Goal: Answer question/provide support: Answer question/provide support

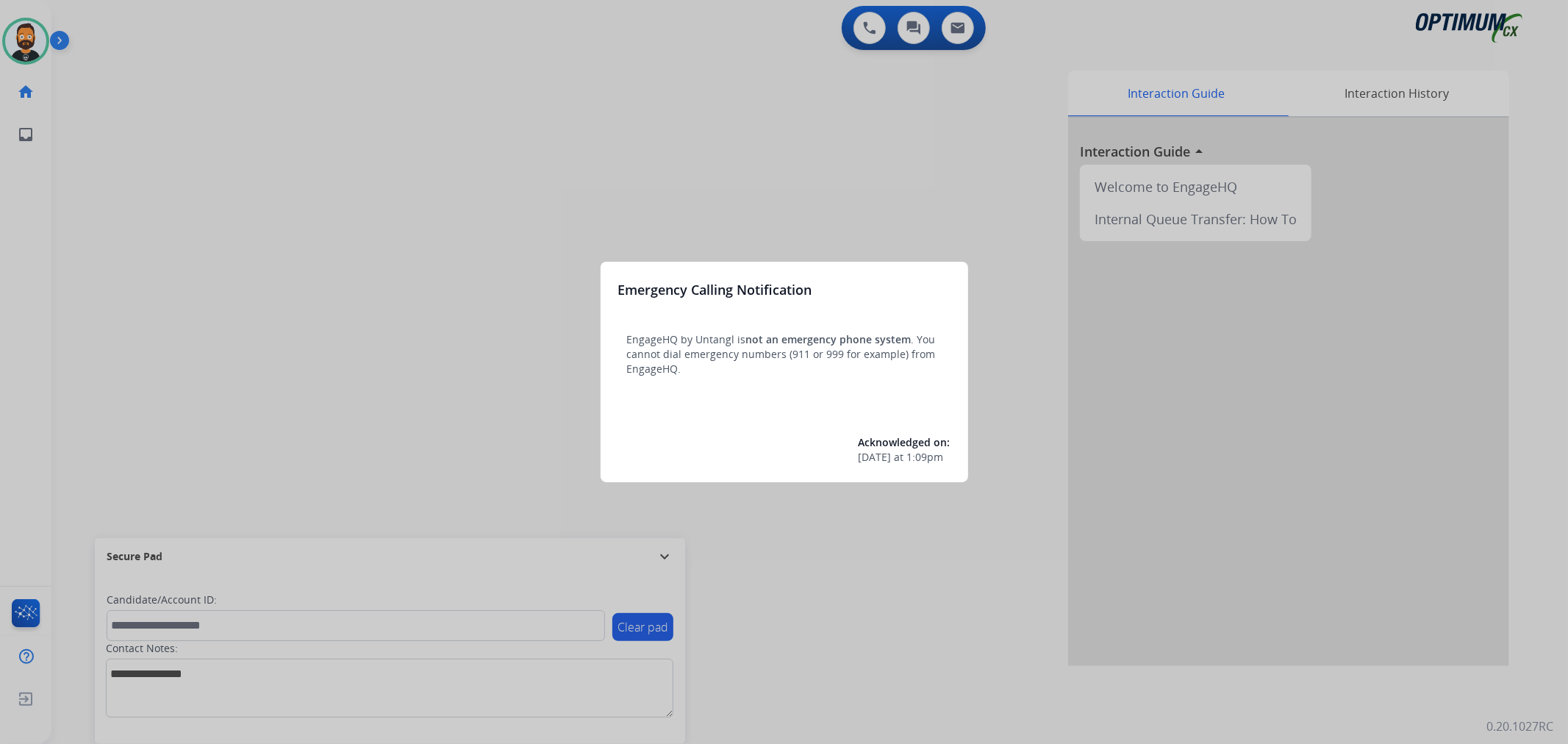
click at [664, 557] on div at bounding box center [784, 372] width 1568 height 744
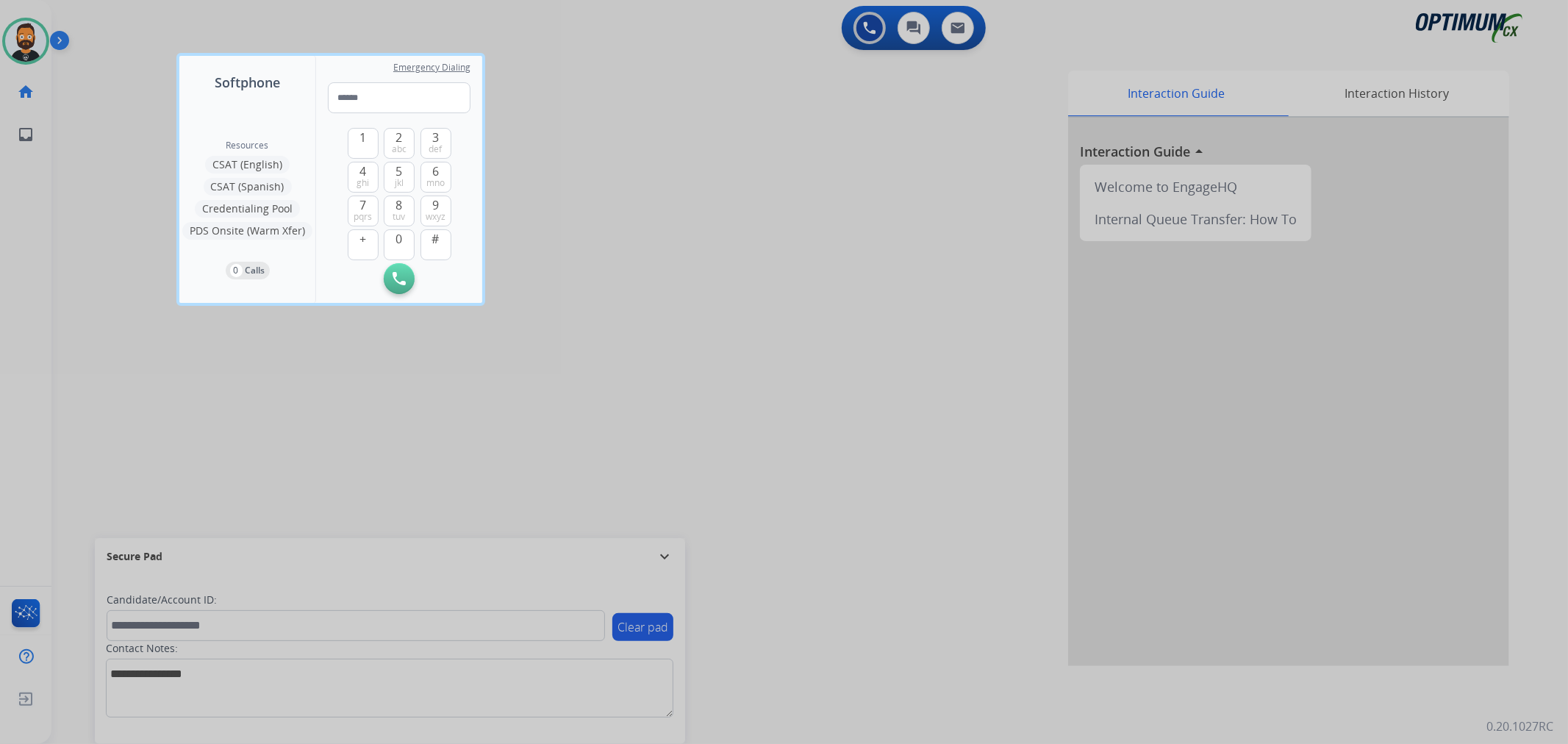
click at [664, 557] on div at bounding box center [784, 372] width 1568 height 744
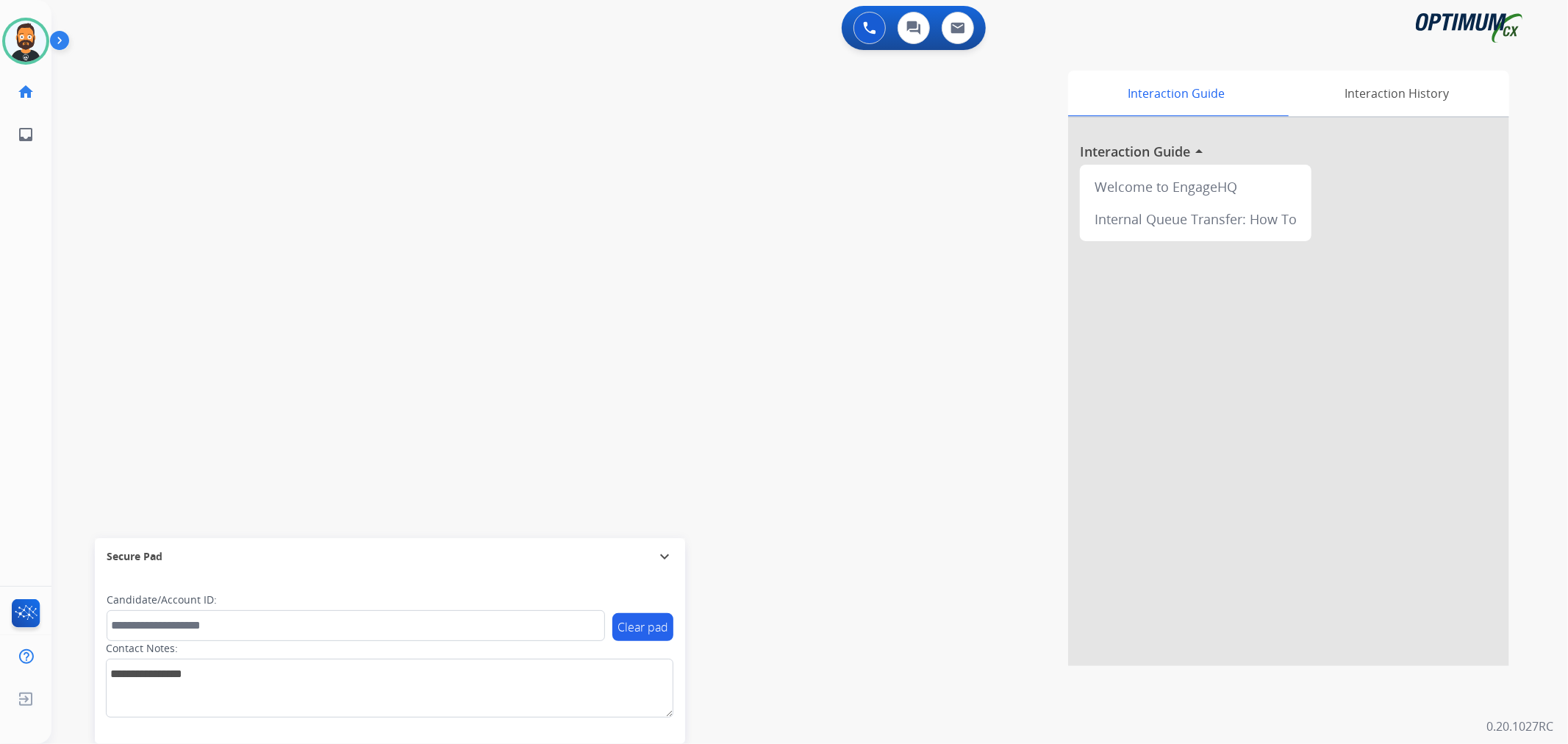
click at [665, 553] on mat-icon "expand_more" at bounding box center [664, 555] width 17 height 17
click at [50, 43] on img at bounding box center [63, 44] width 25 height 28
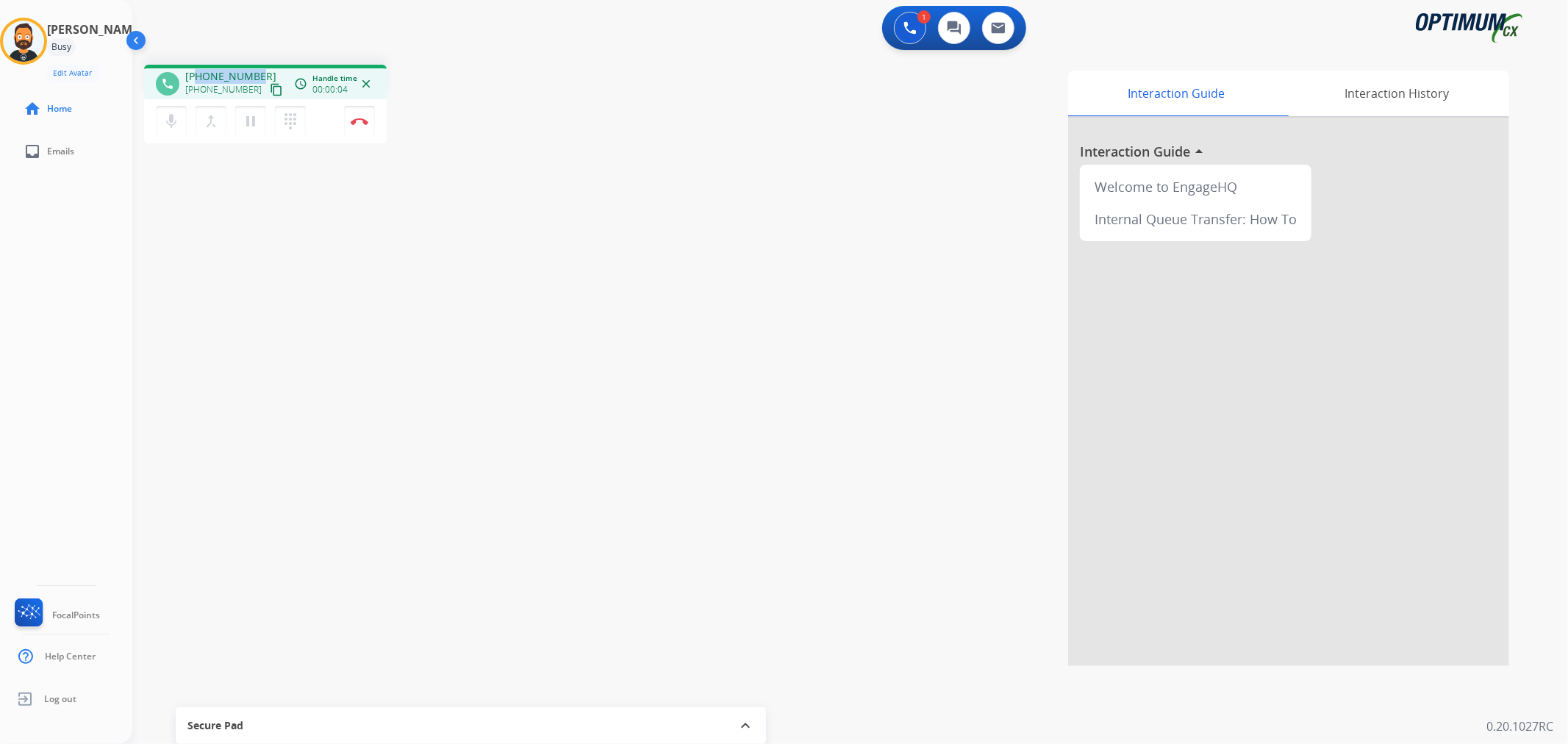
drag, startPoint x: 257, startPoint y: 72, endPoint x: 196, endPoint y: 72, distance: 61.0
click at [196, 72] on div "[PHONE_NUMBER] [PHONE_NUMBER] content_copy" at bounding box center [235, 84] width 100 height 30
copy span "8709451588"
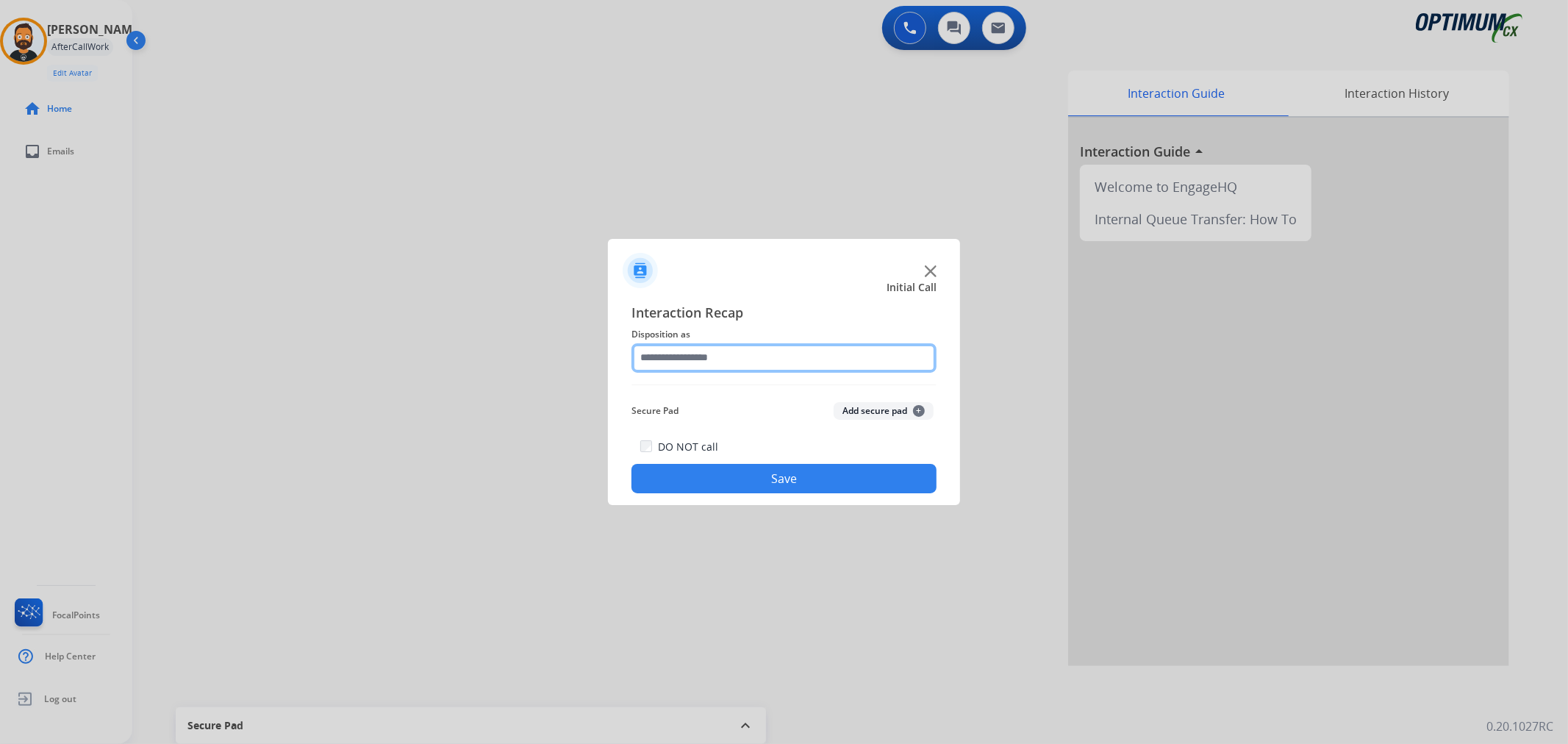
click at [679, 363] on input "text" at bounding box center [784, 358] width 305 height 30
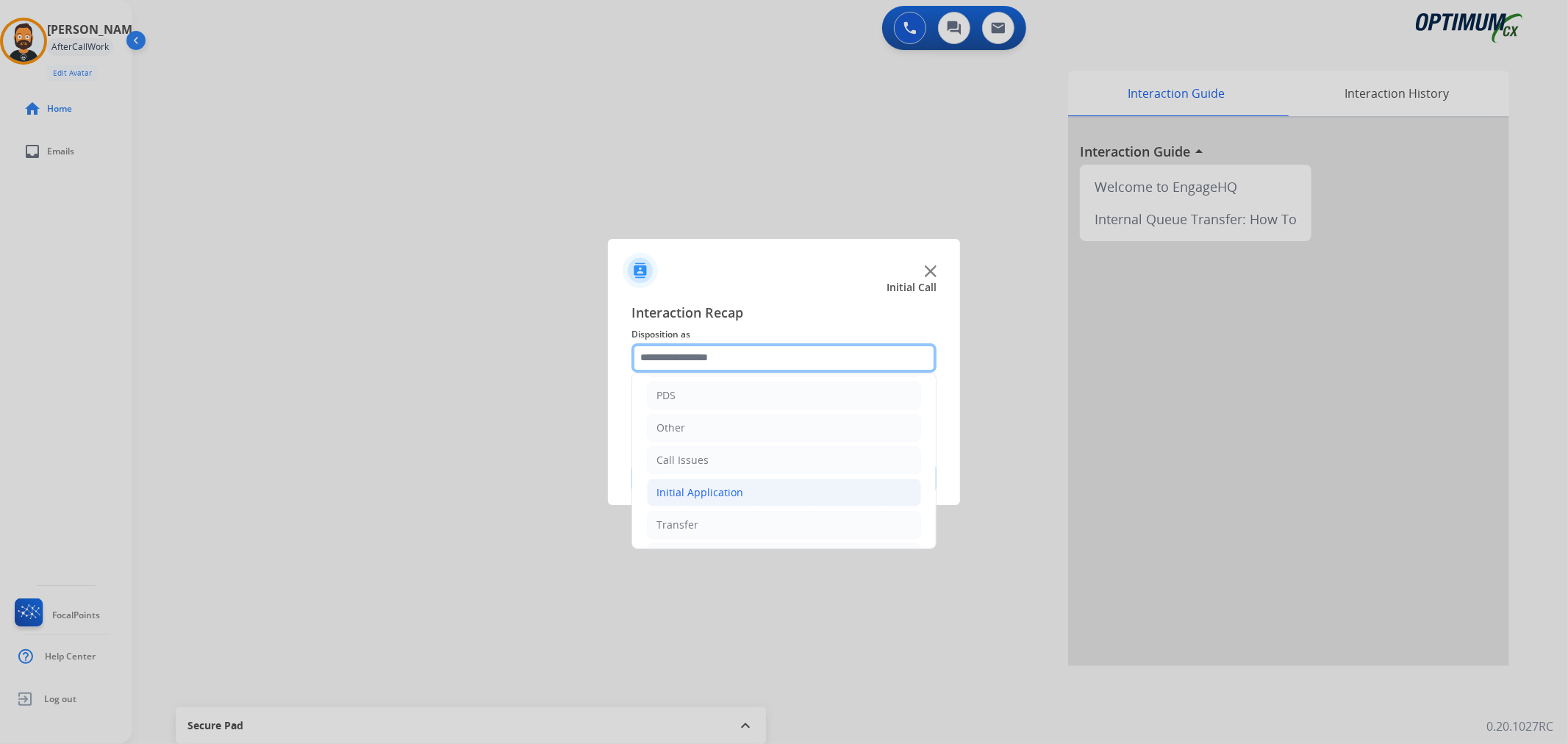
scroll to position [101, 0]
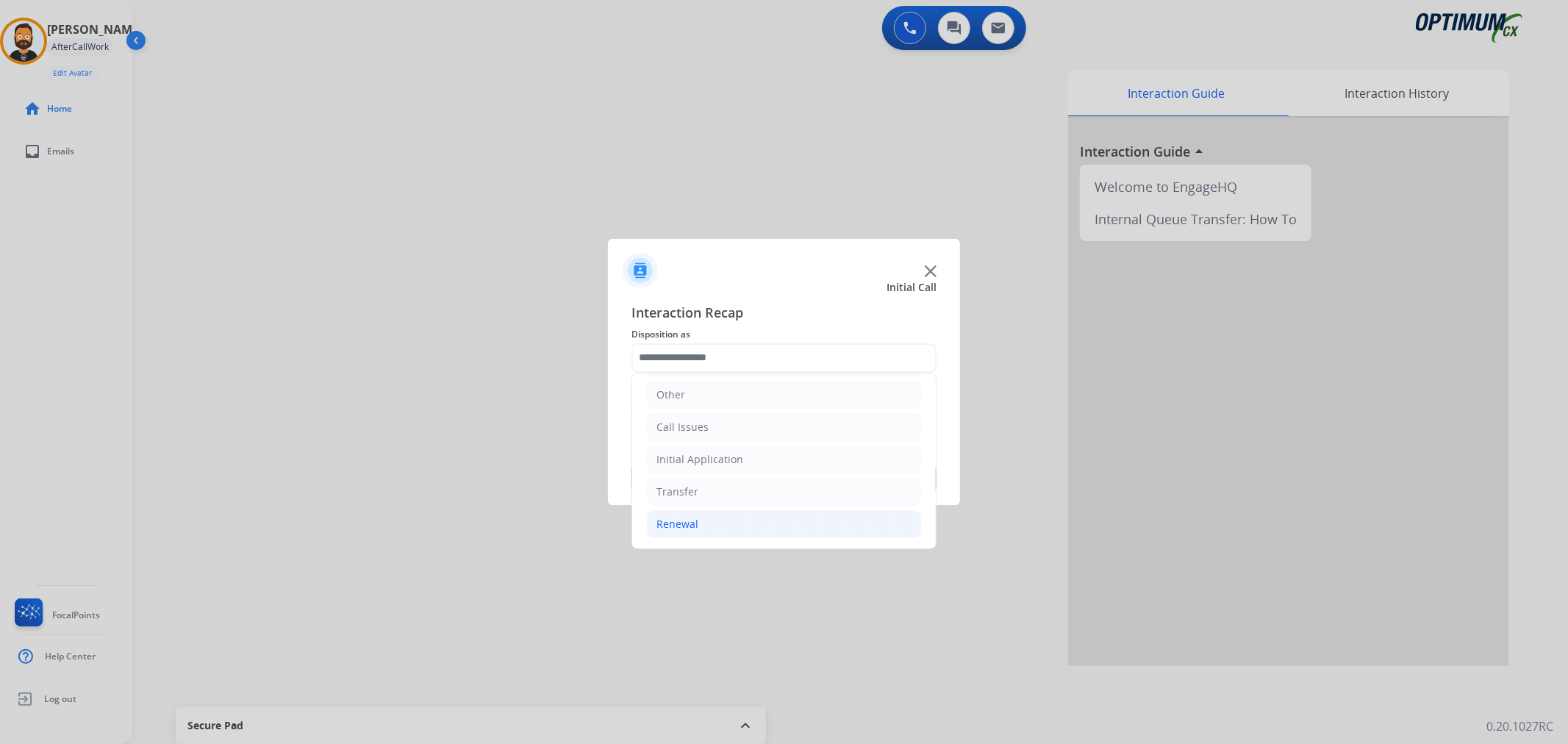
click at [717, 526] on li "Renewal" at bounding box center [784, 524] width 275 height 28
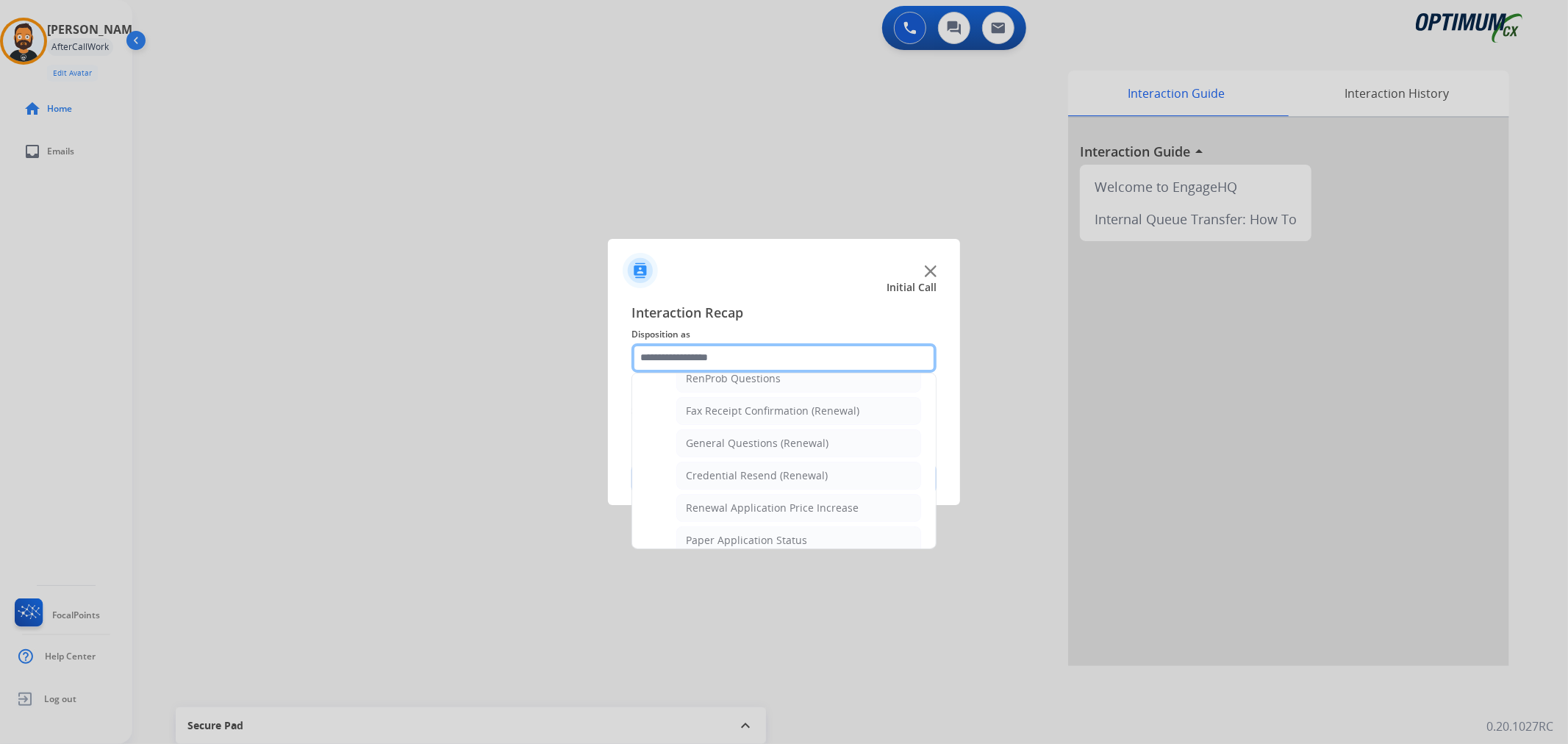
scroll to position [509, 0]
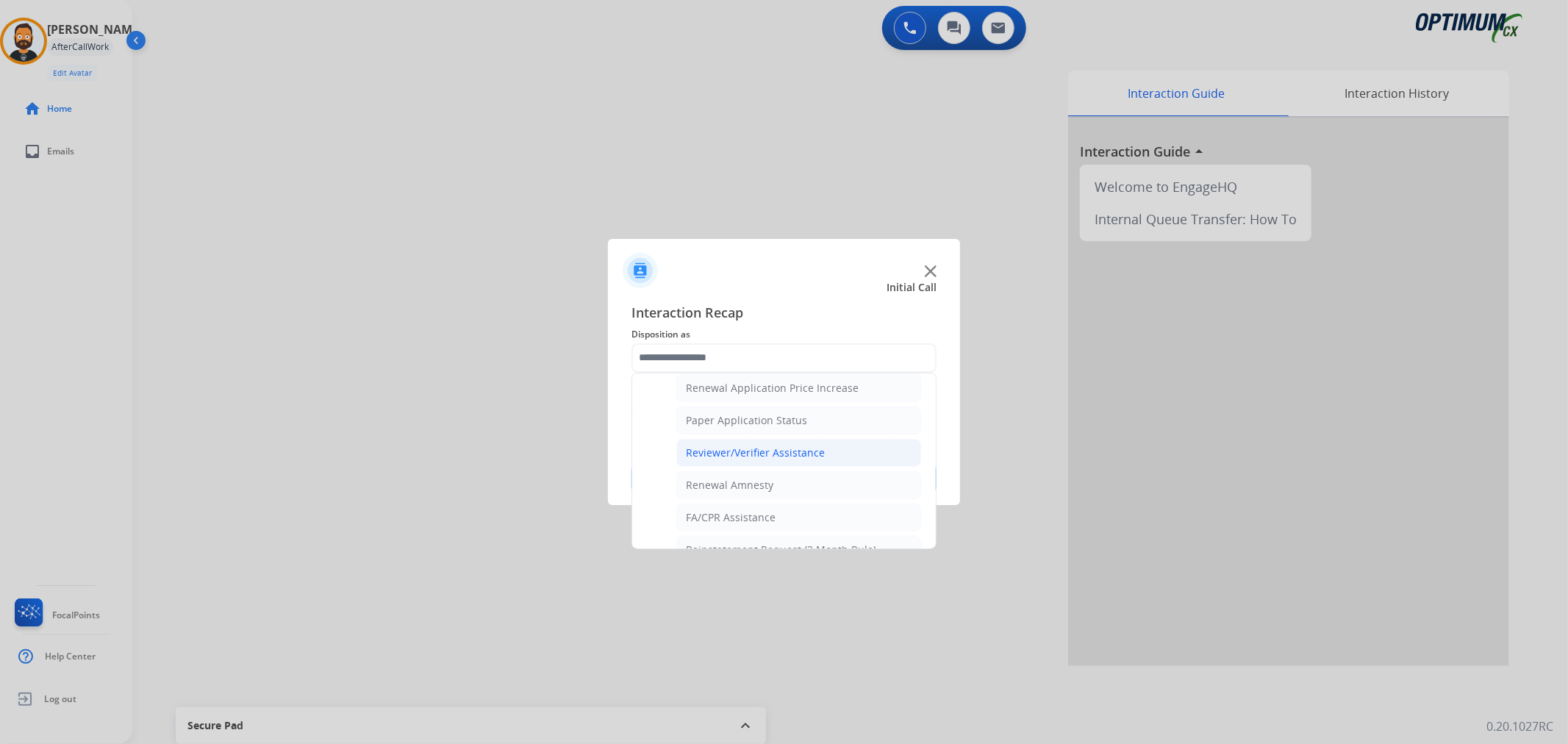
click at [748, 456] on div "Reviewer/Verifier Assistance" at bounding box center [755, 452] width 139 height 15
type input "**********"
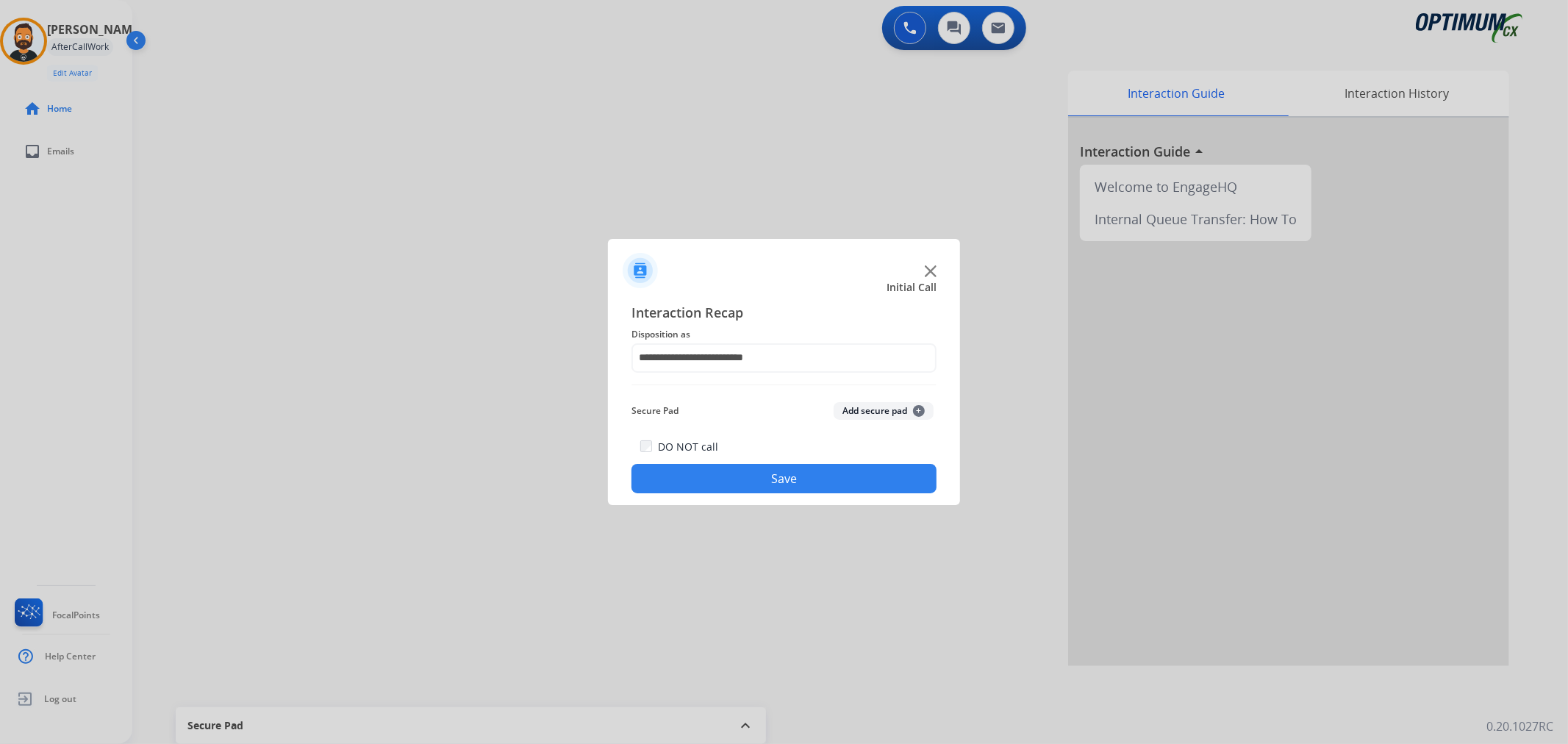
click at [766, 472] on button "Save" at bounding box center [784, 479] width 305 height 30
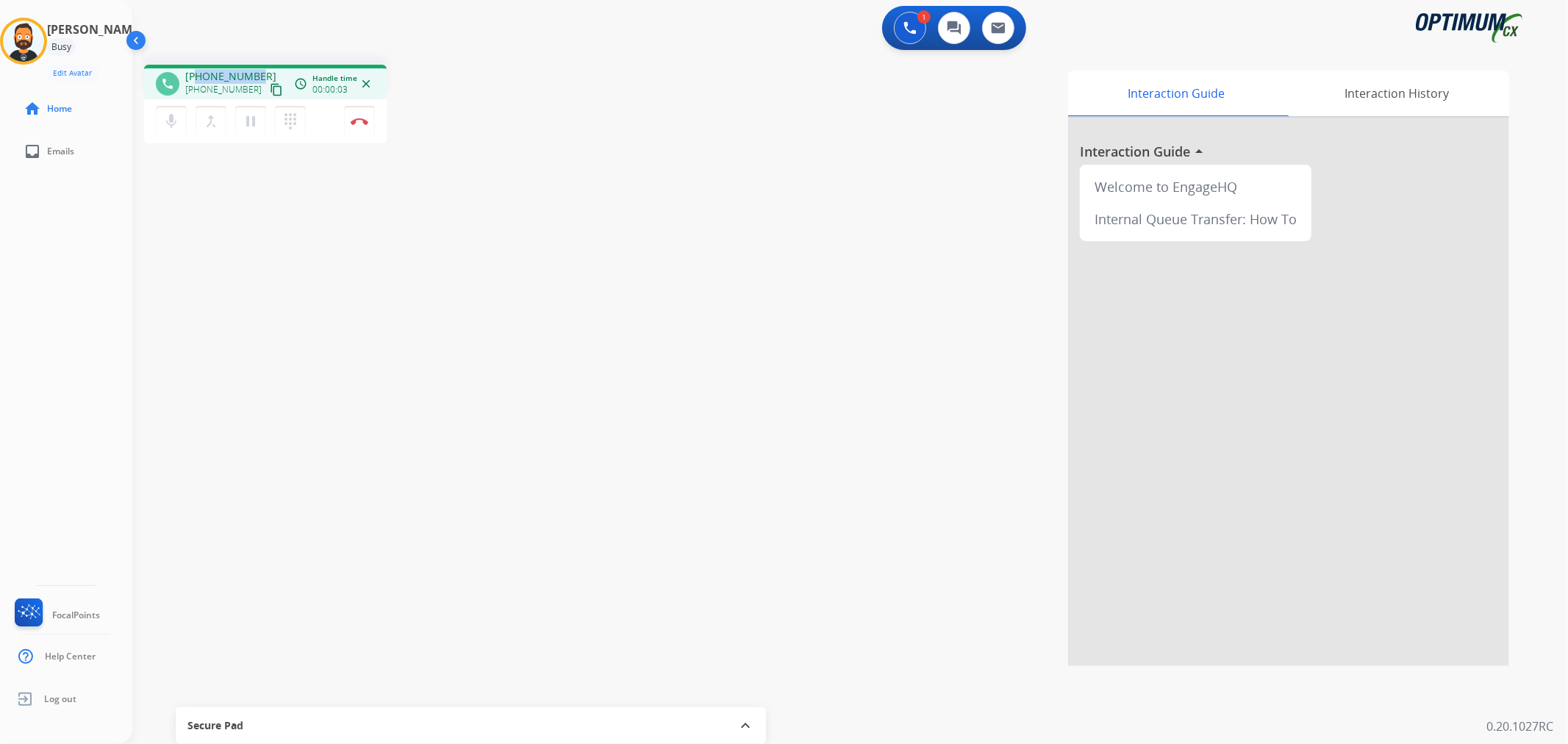
drag, startPoint x: 260, startPoint y: 70, endPoint x: 199, endPoint y: 72, distance: 61.0
click at [199, 72] on div "[PHONE_NUMBER] [PHONE_NUMBER] content_copy" at bounding box center [235, 84] width 100 height 30
copy span "8104297693"
click at [357, 120] on img at bounding box center [359, 121] width 17 height 7
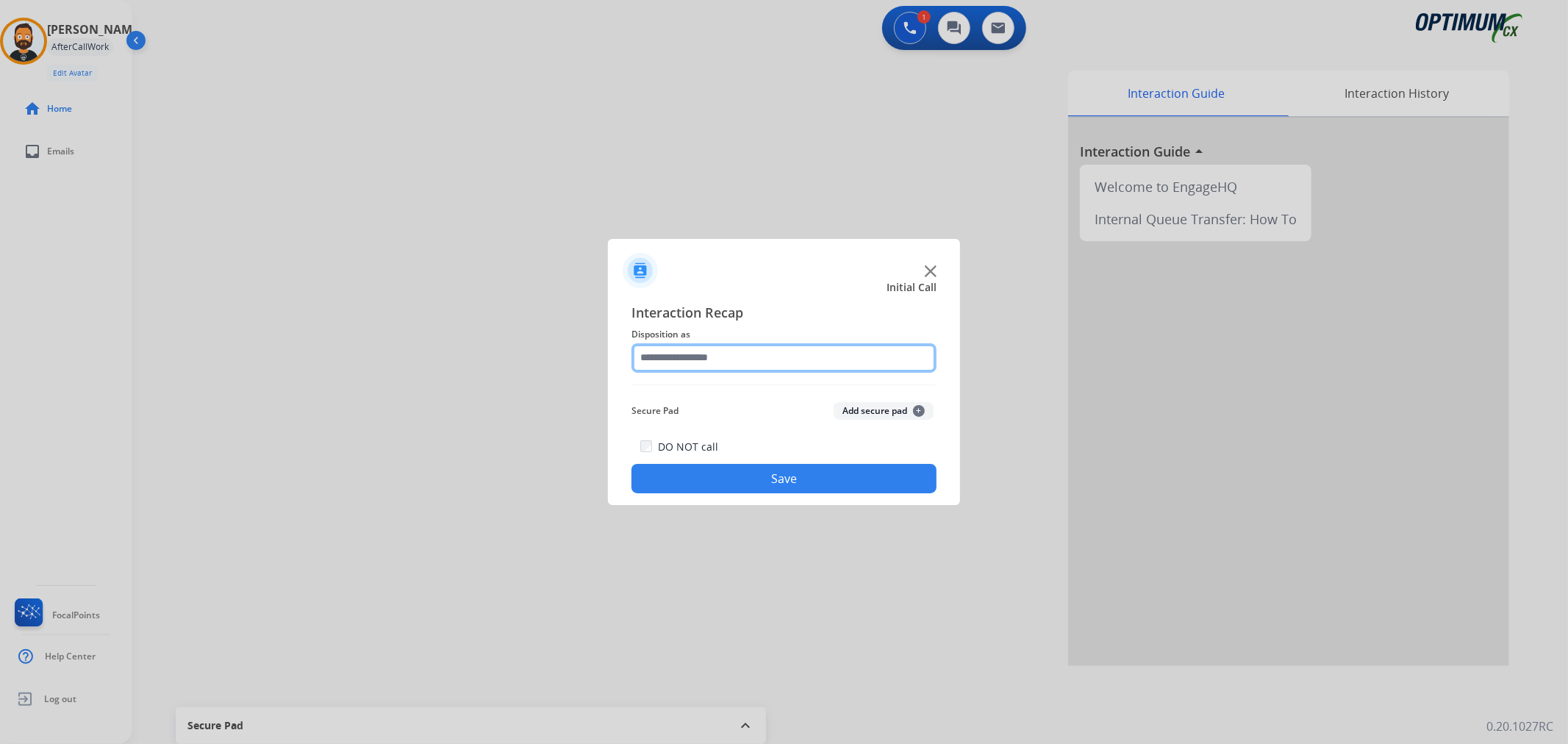
click at [747, 350] on input "text" at bounding box center [784, 358] width 305 height 30
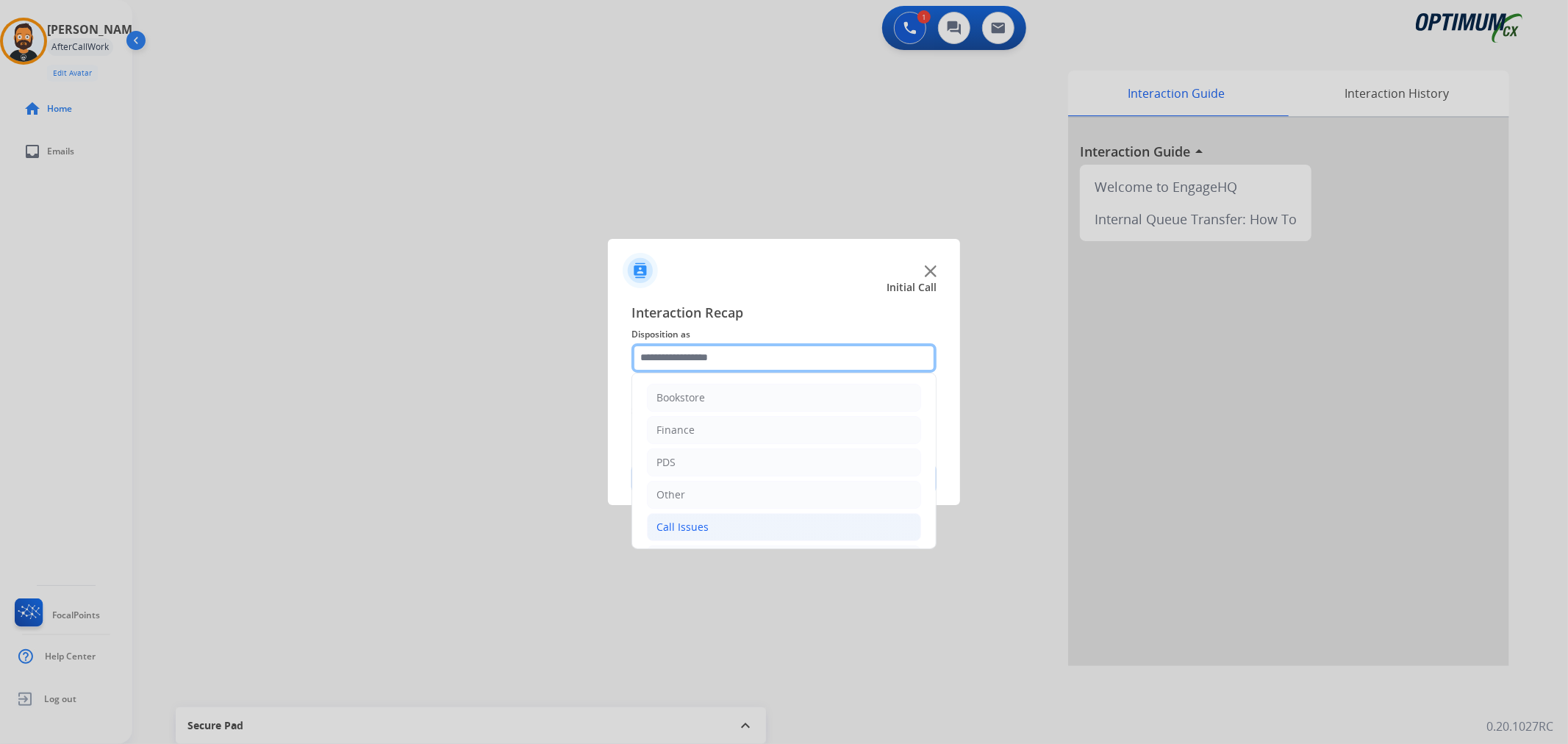
scroll to position [101, 0]
click at [706, 523] on li "Renewal" at bounding box center [784, 524] width 275 height 28
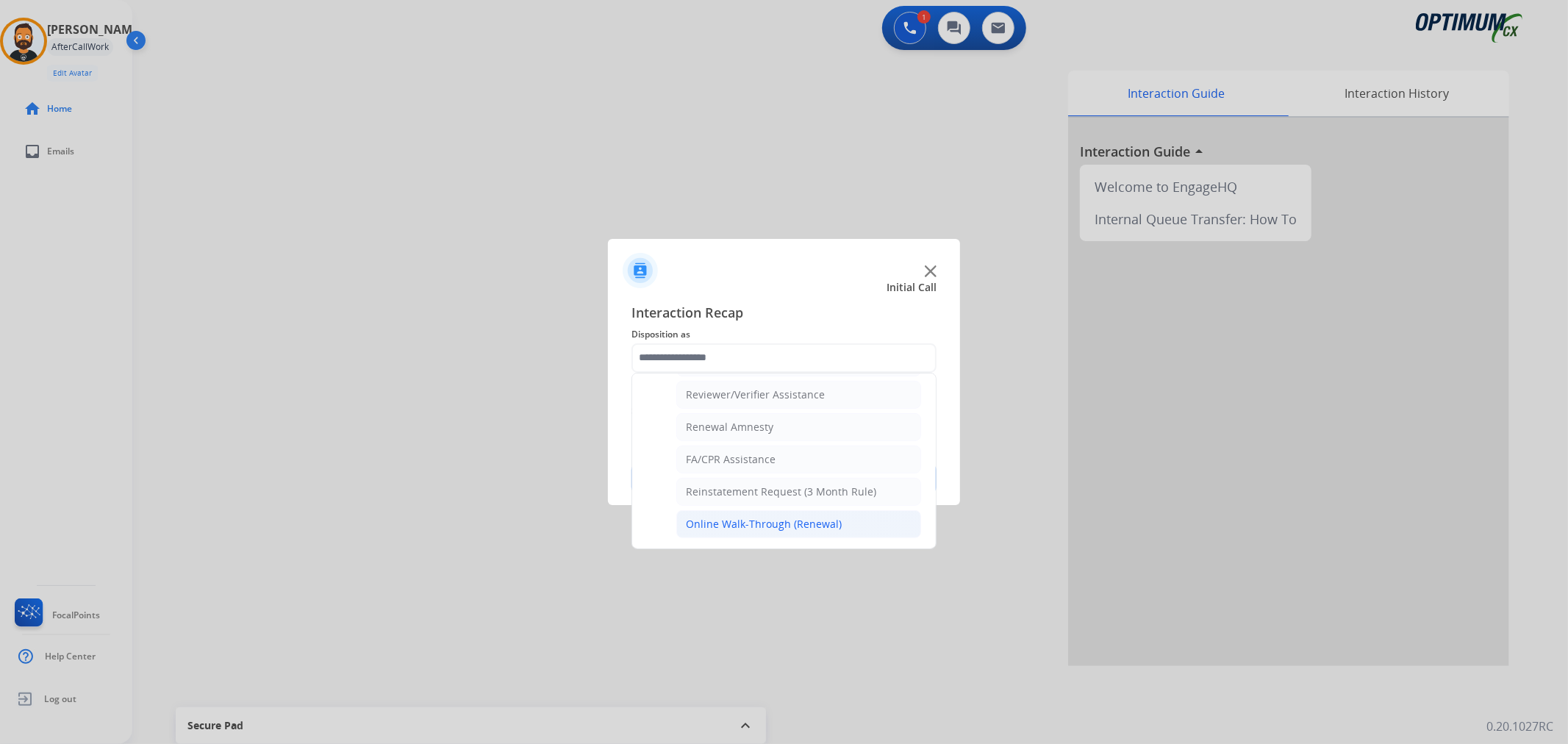
click at [753, 533] on li "Online Walk-Through (Renewal)" at bounding box center [799, 524] width 245 height 28
type input "**********"
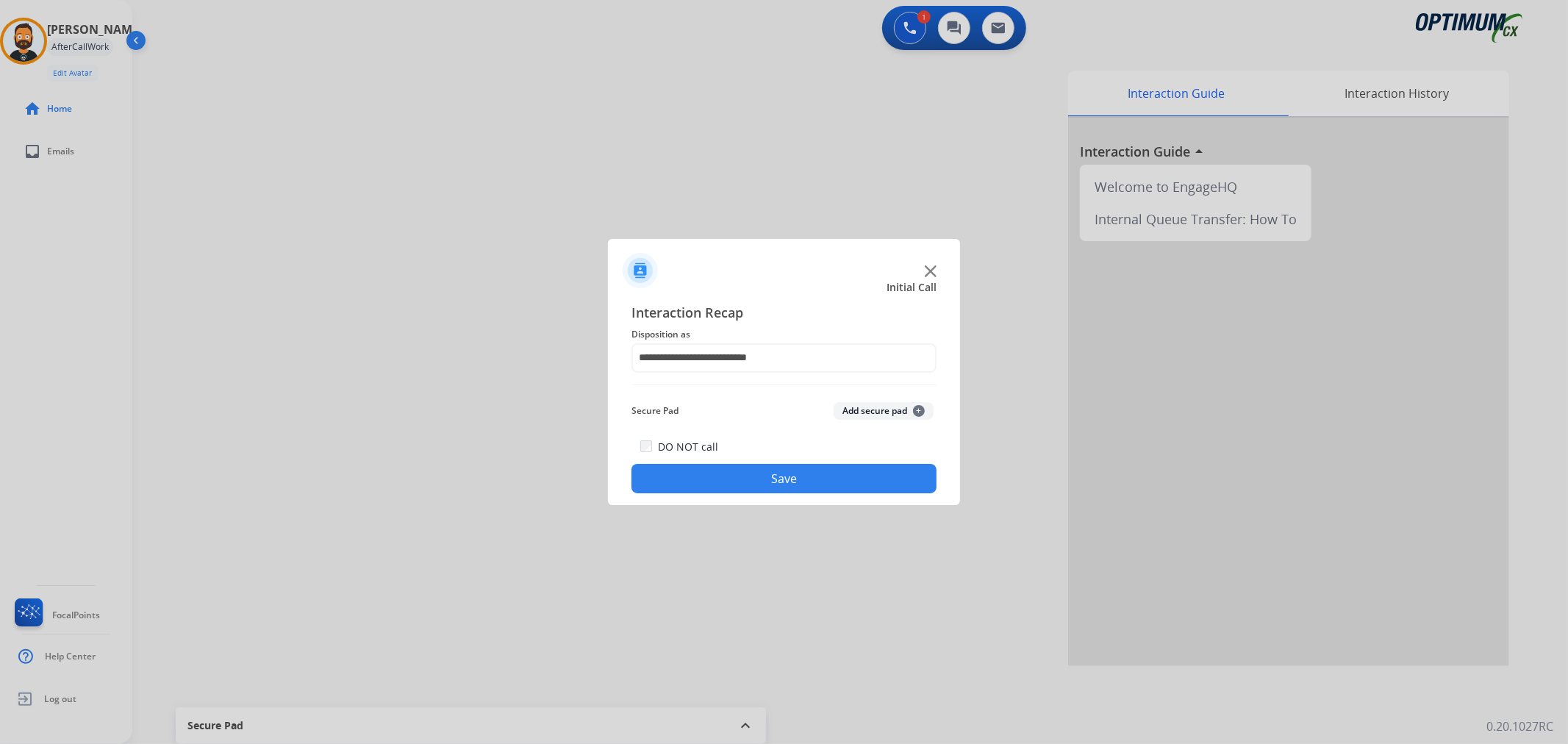
click at [752, 472] on button "Save" at bounding box center [784, 479] width 305 height 30
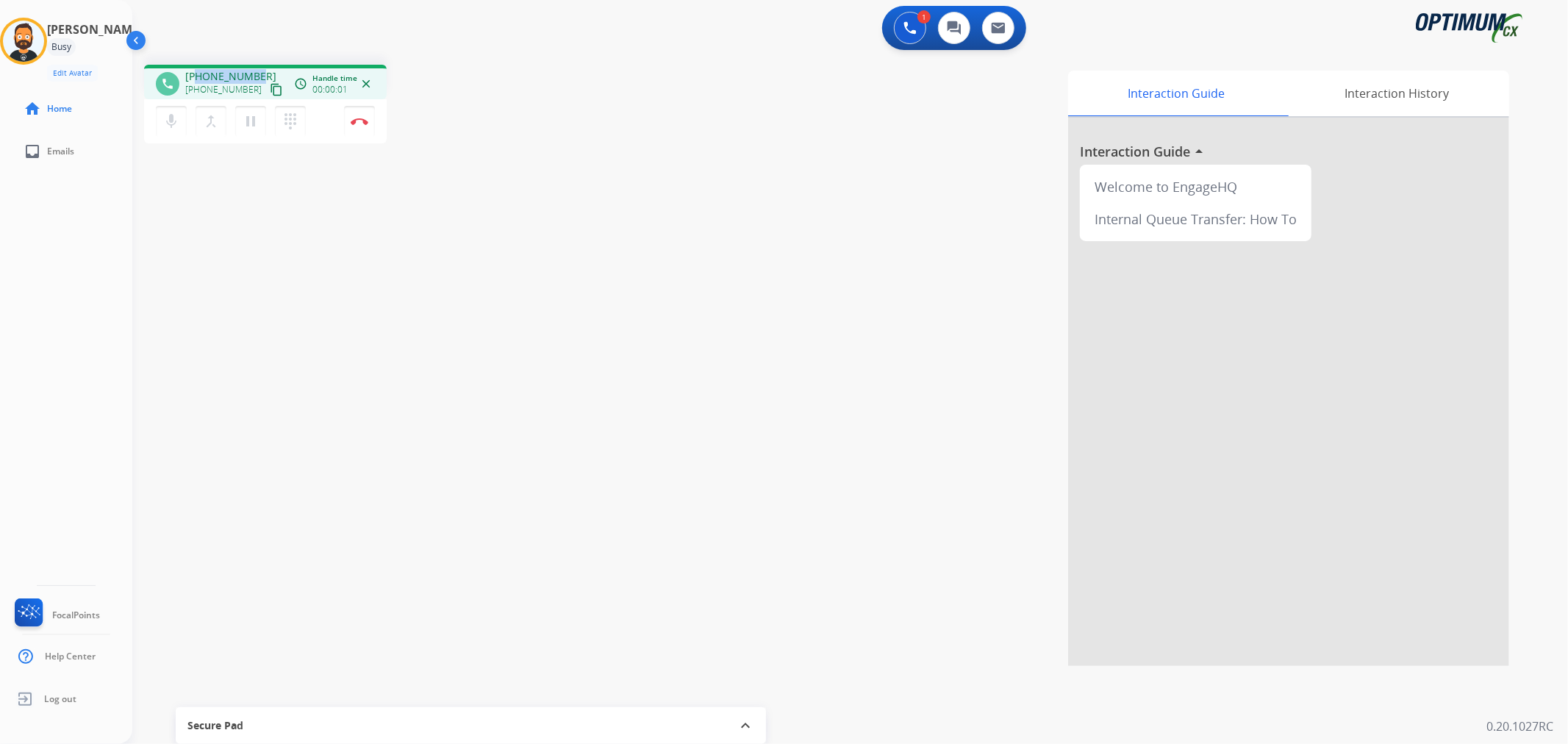
drag, startPoint x: 258, startPoint y: 70, endPoint x: 200, endPoint y: 64, distance: 58.3
click at [200, 64] on div "phone [PHONE_NUMBER] [PHONE_NUMBER] content_copy access_time Call metrics Queue…" at bounding box center [265, 82] width 242 height 35
copy span "9567770405"
click at [356, 110] on button "Disconnect" at bounding box center [359, 120] width 31 height 30
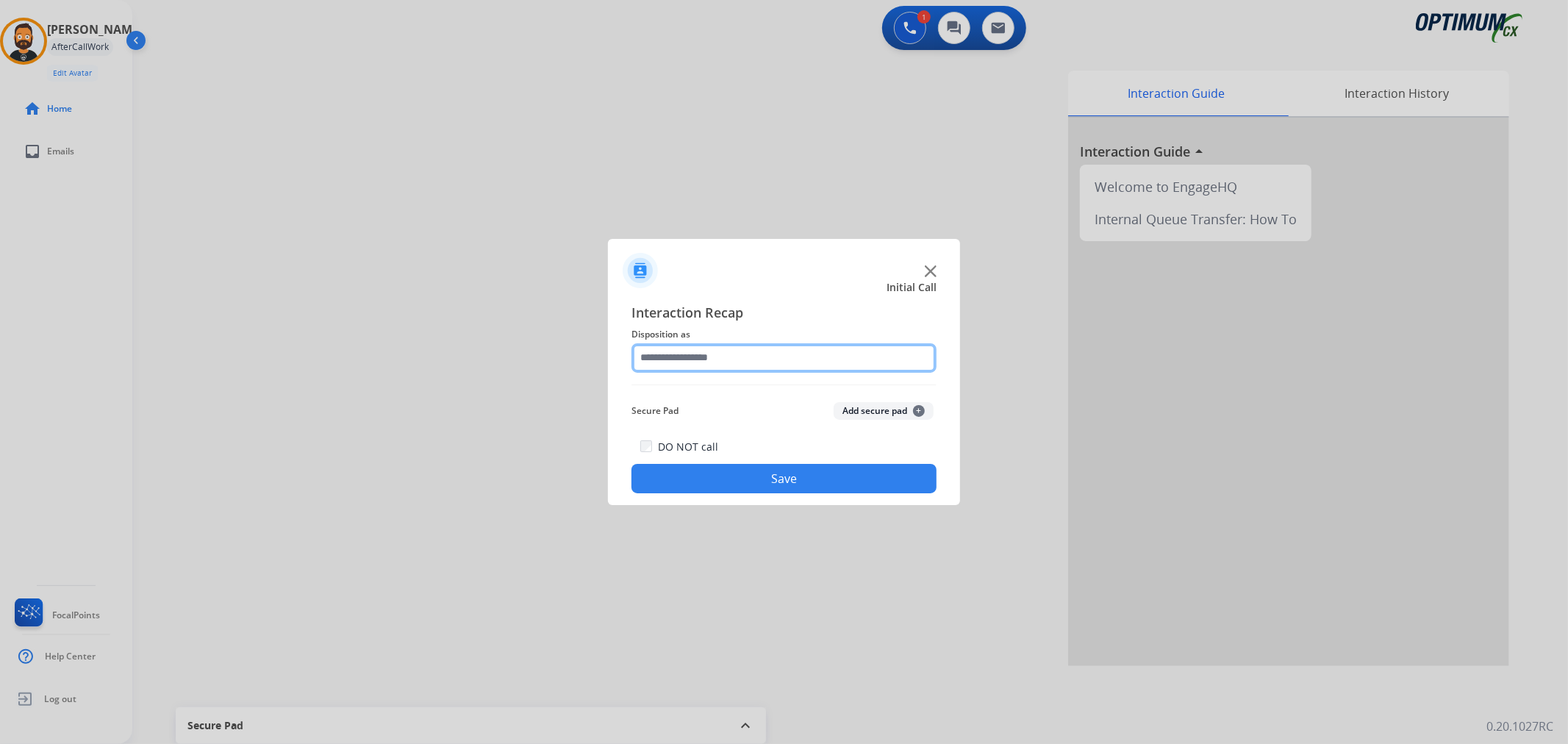
drag, startPoint x: 703, startPoint y: 358, endPoint x: 704, endPoint y: 371, distance: 13.0
click at [702, 363] on input "text" at bounding box center [784, 358] width 305 height 30
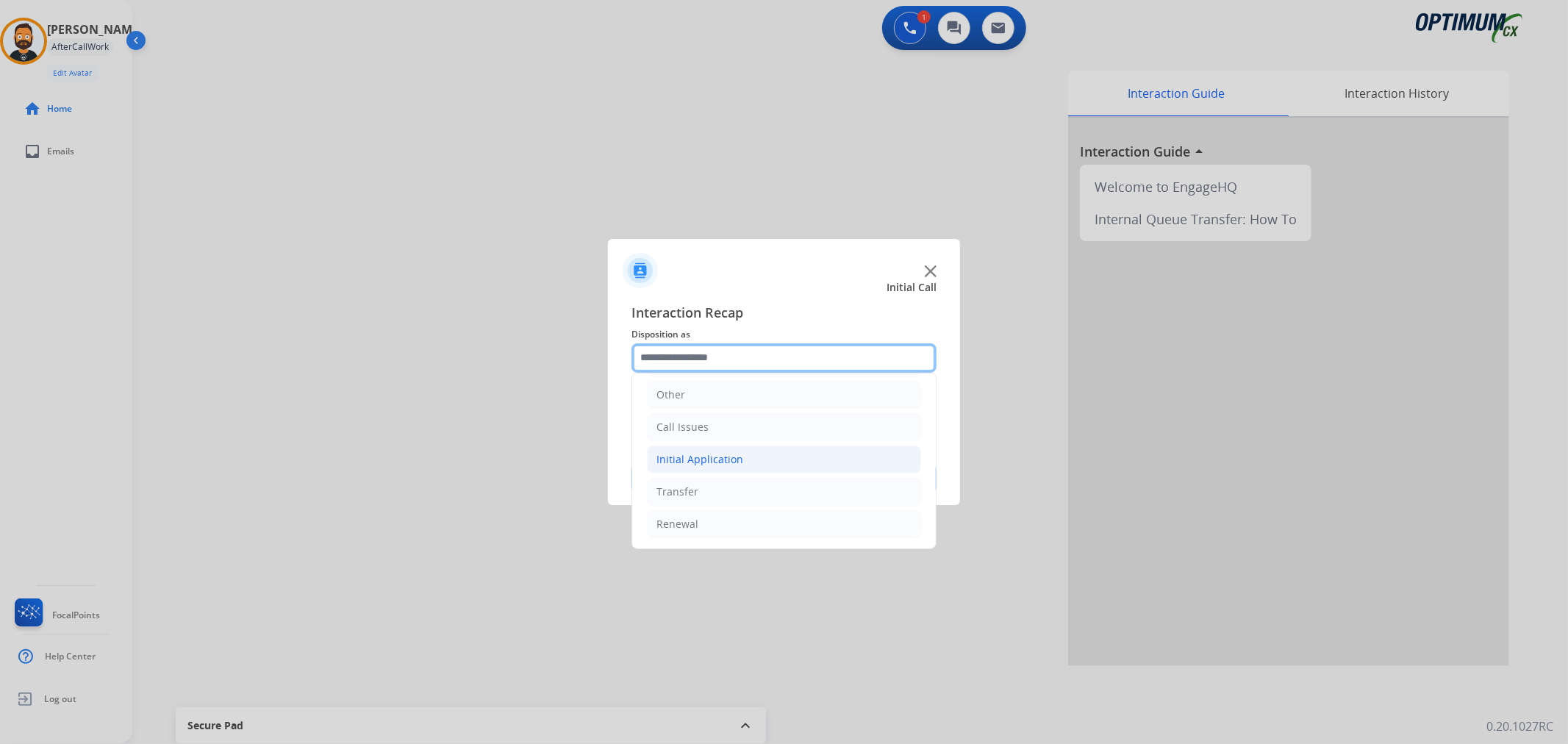
scroll to position [0, 0]
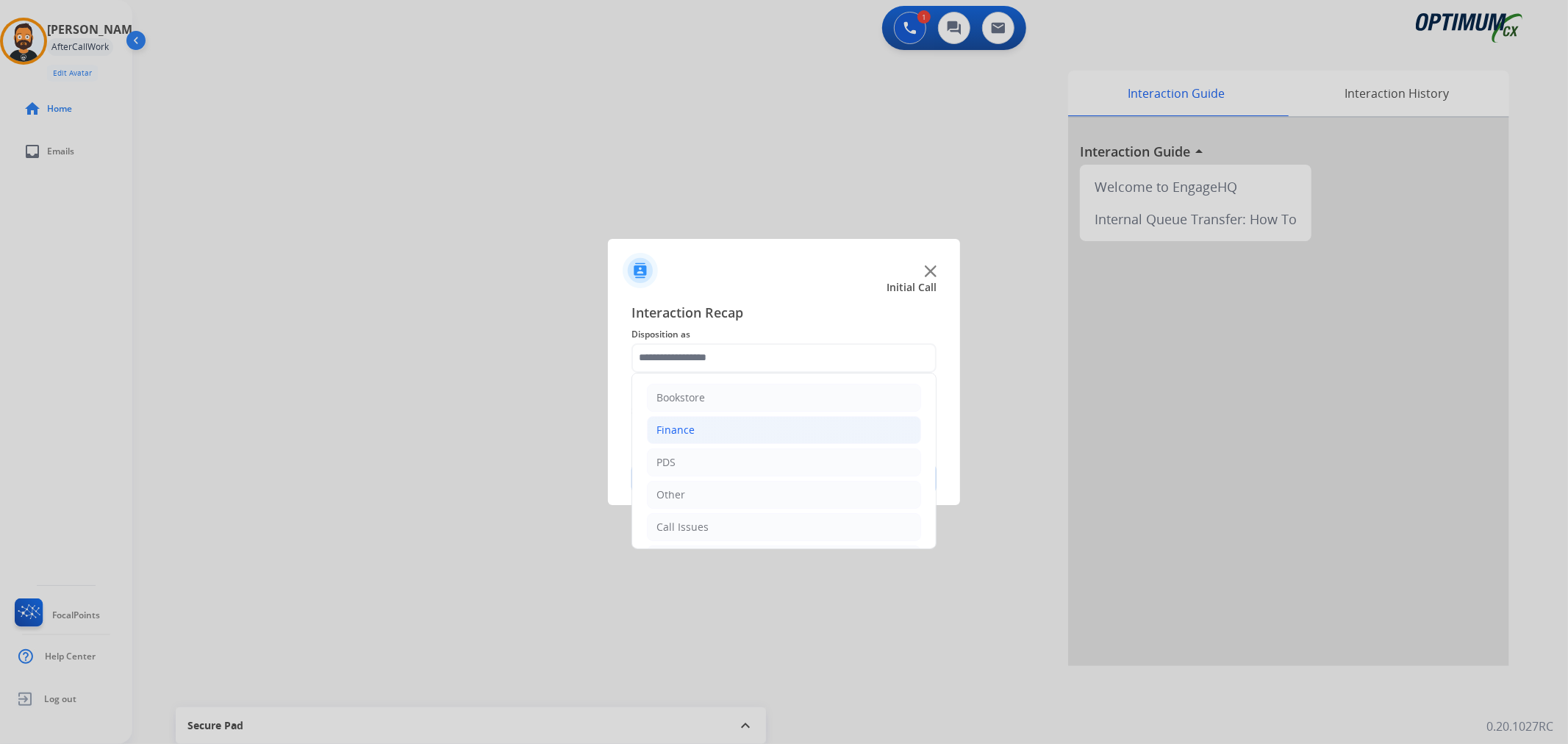
click at [707, 433] on li "Finance" at bounding box center [784, 430] width 275 height 28
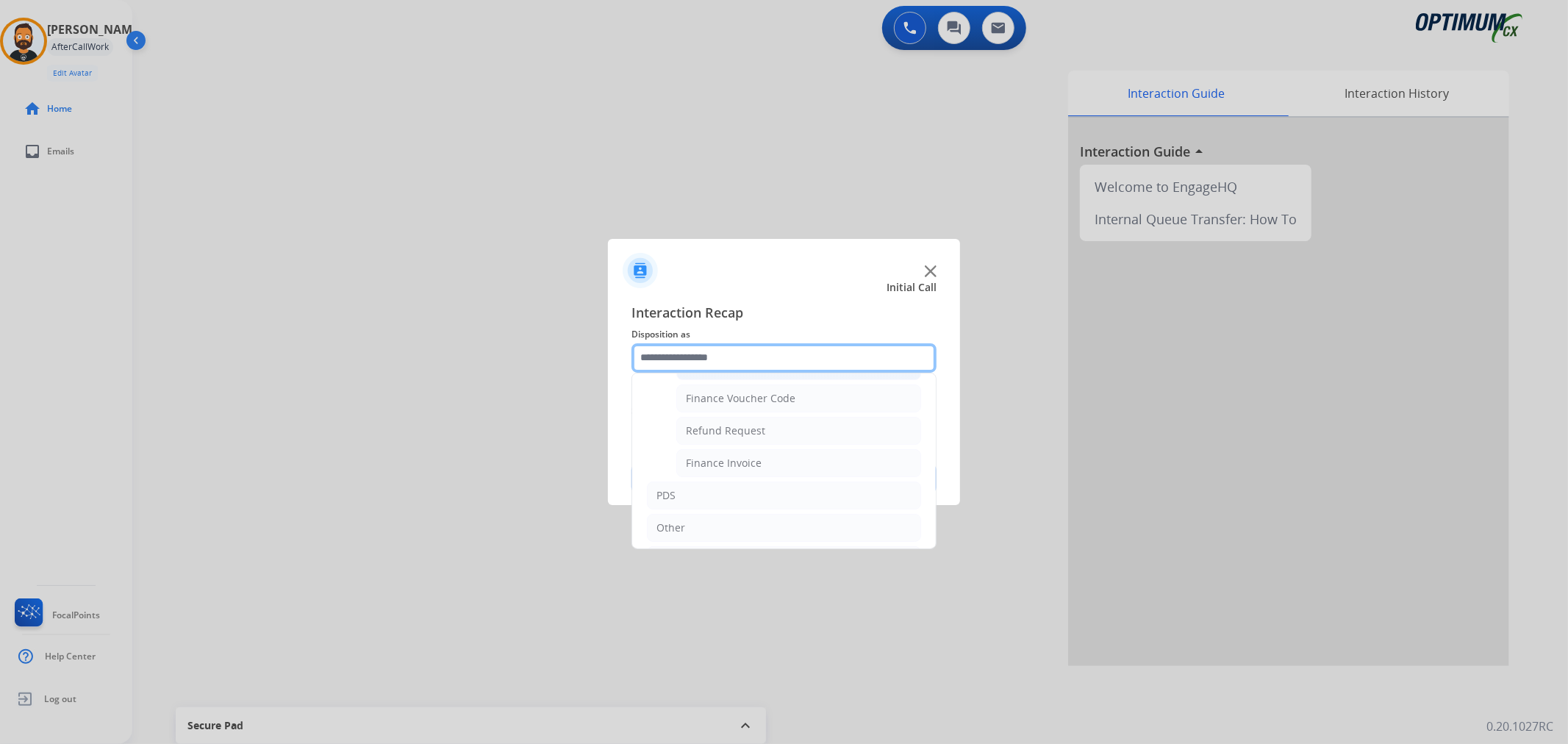
scroll to position [136, 0]
click at [756, 425] on div "Finance Invoice" at bounding box center [724, 423] width 76 height 15
type input "**********"
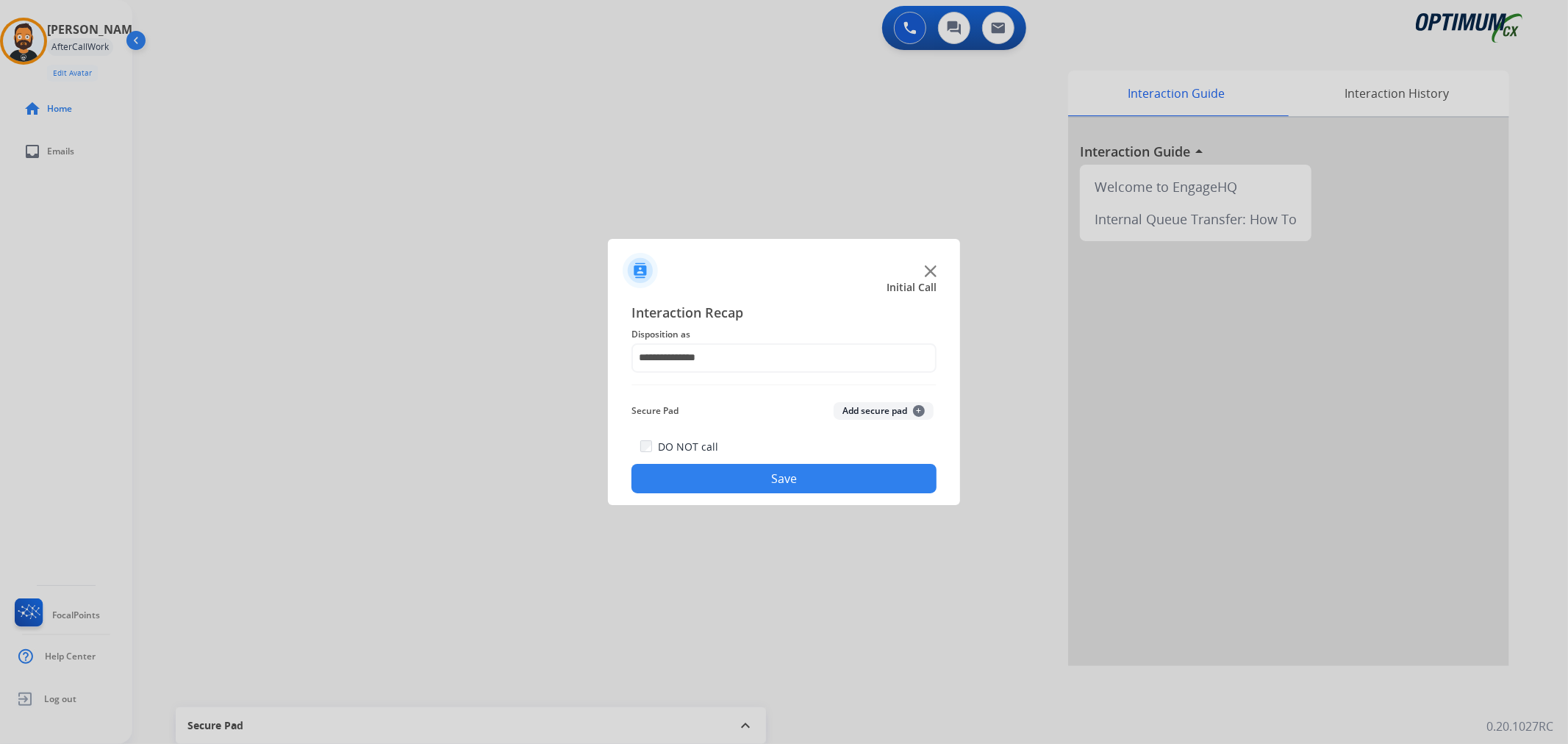
click at [773, 487] on button "Save" at bounding box center [784, 479] width 305 height 30
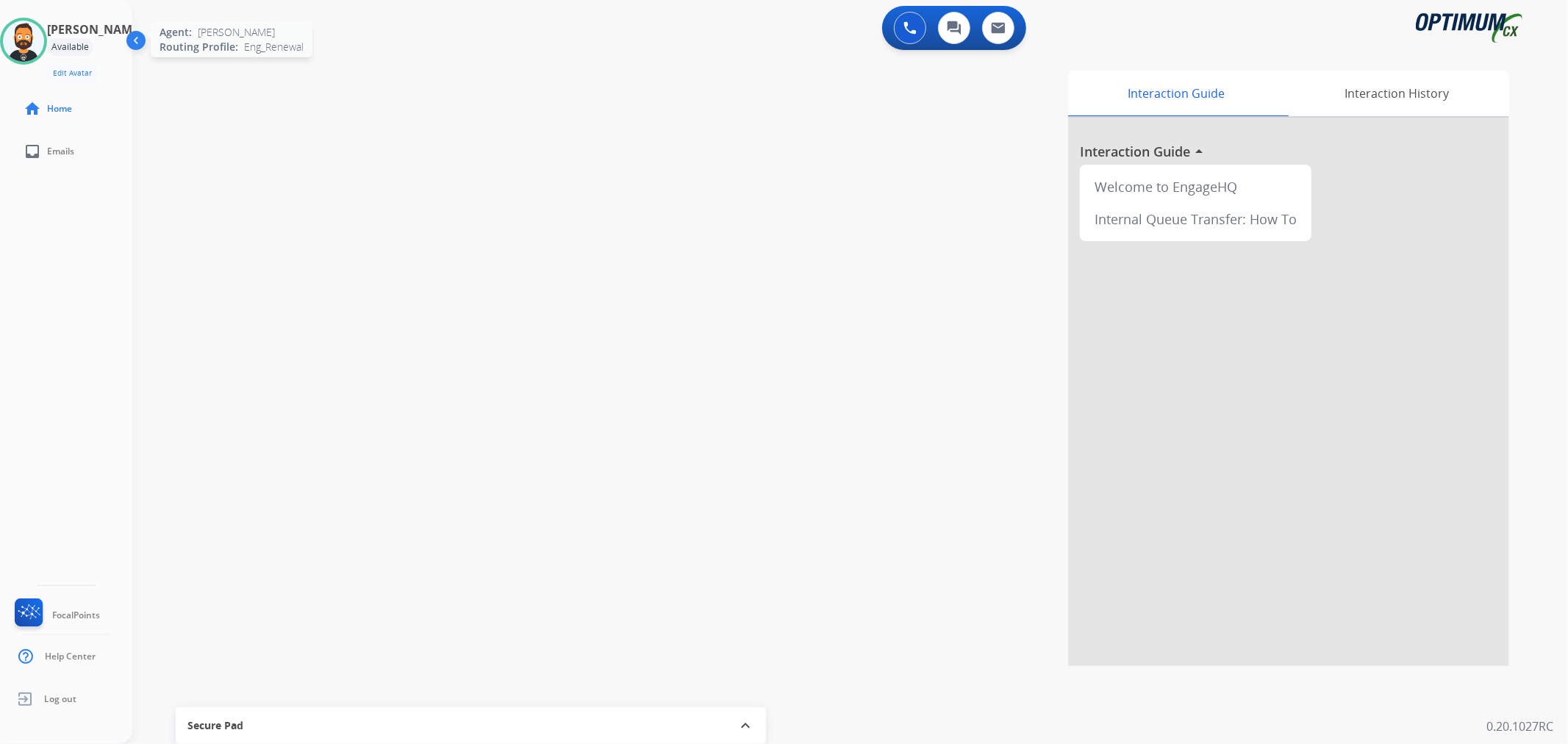
click at [45, 37] on img at bounding box center [24, 41] width 41 height 41
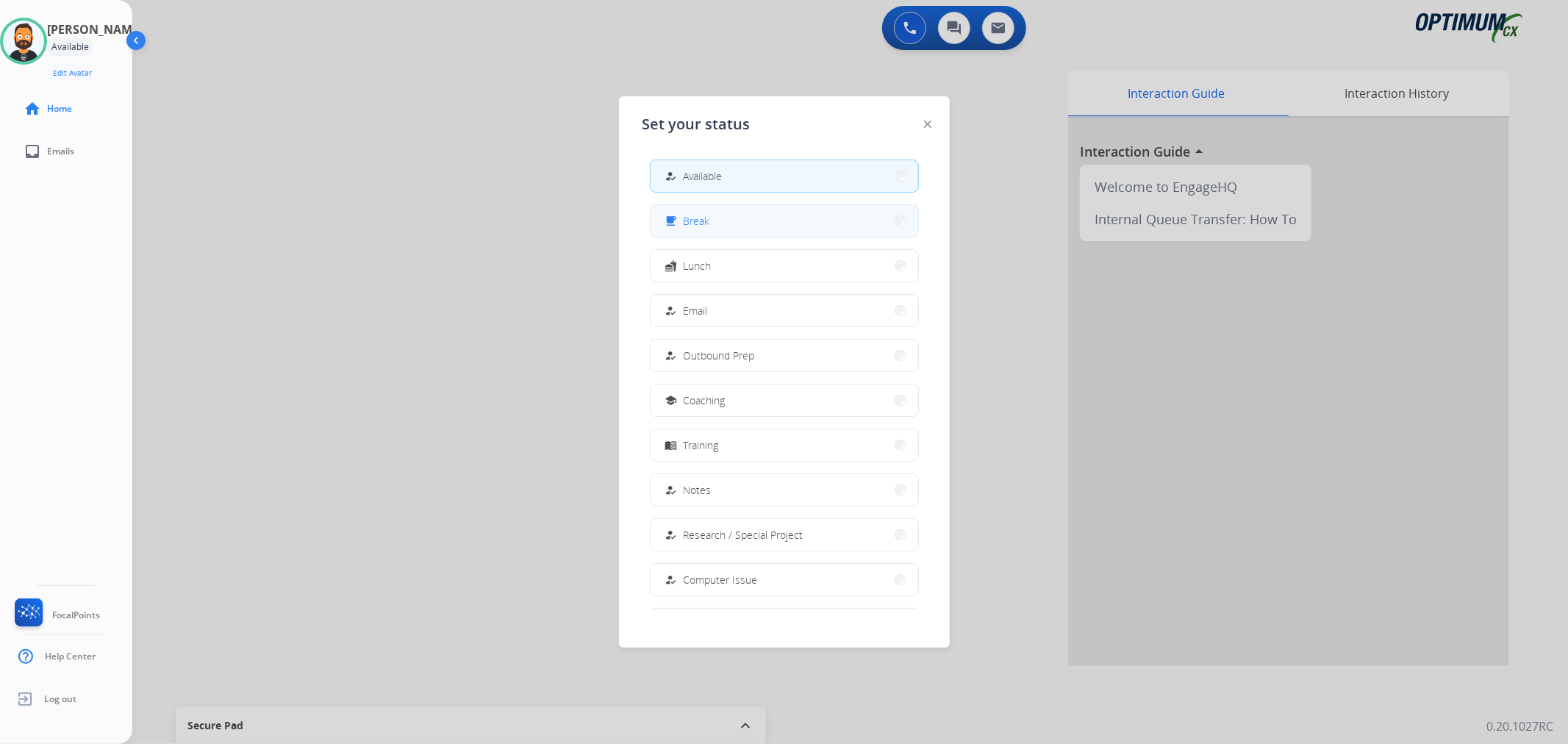
click at [781, 221] on button "free_breakfast Break" at bounding box center [784, 221] width 268 height 31
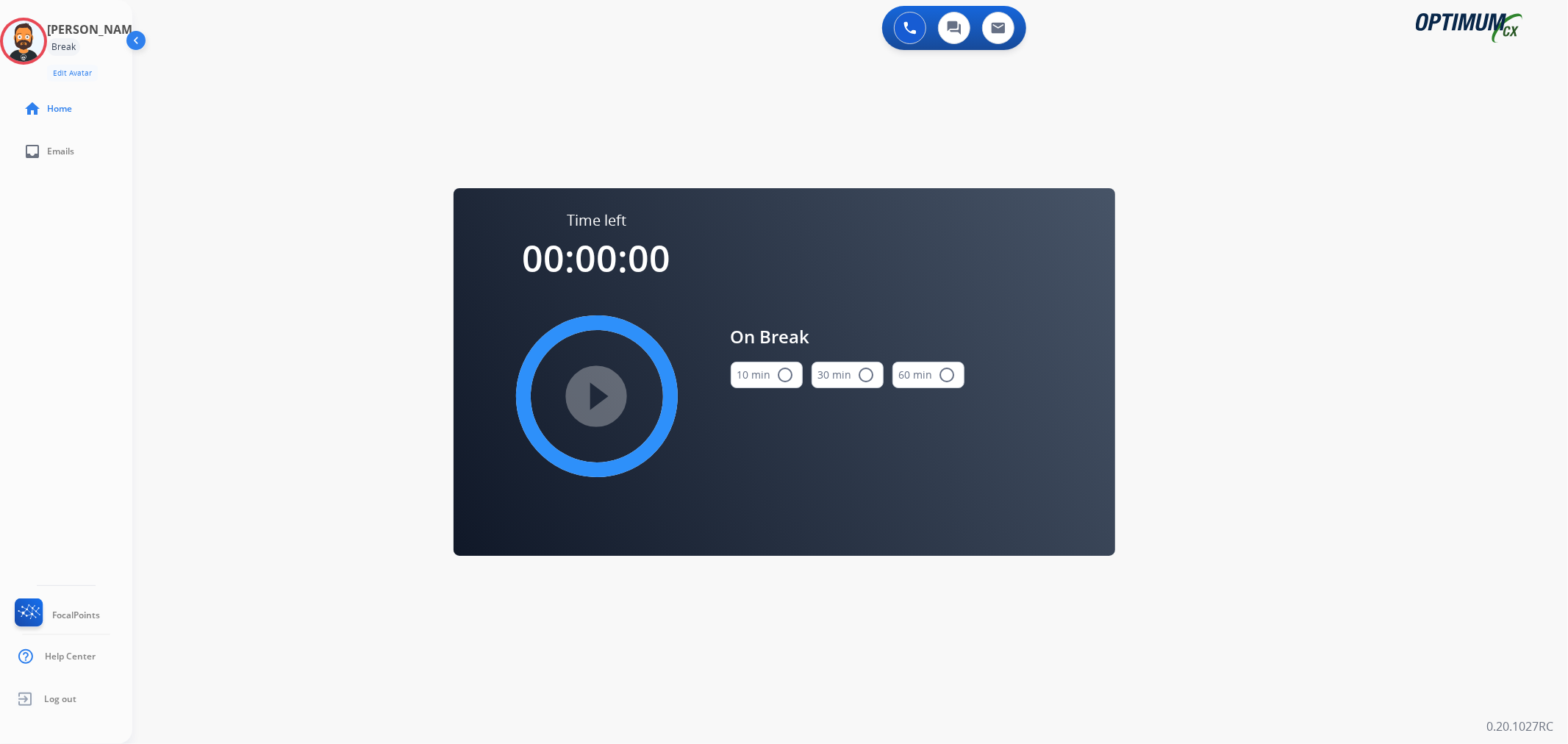
click at [795, 384] on button "10 min radio_button_unchecked" at bounding box center [767, 375] width 72 height 26
click at [598, 405] on mat-icon "play_circle_filled" at bounding box center [597, 395] width 17 height 17
click at [42, 35] on icon at bounding box center [24, 41] width 48 height 48
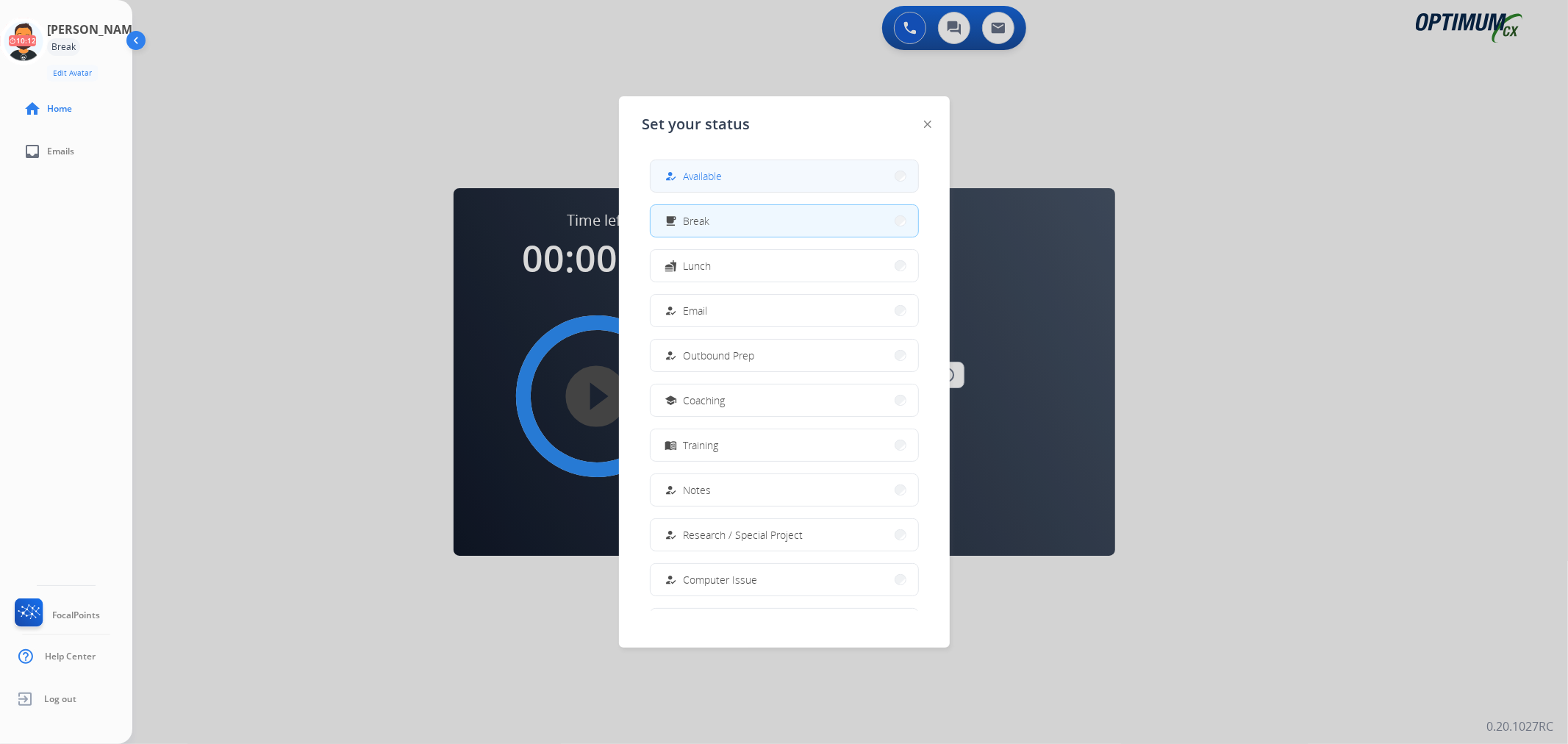
click at [674, 180] on mat-icon "how_to_reg" at bounding box center [670, 175] width 12 height 12
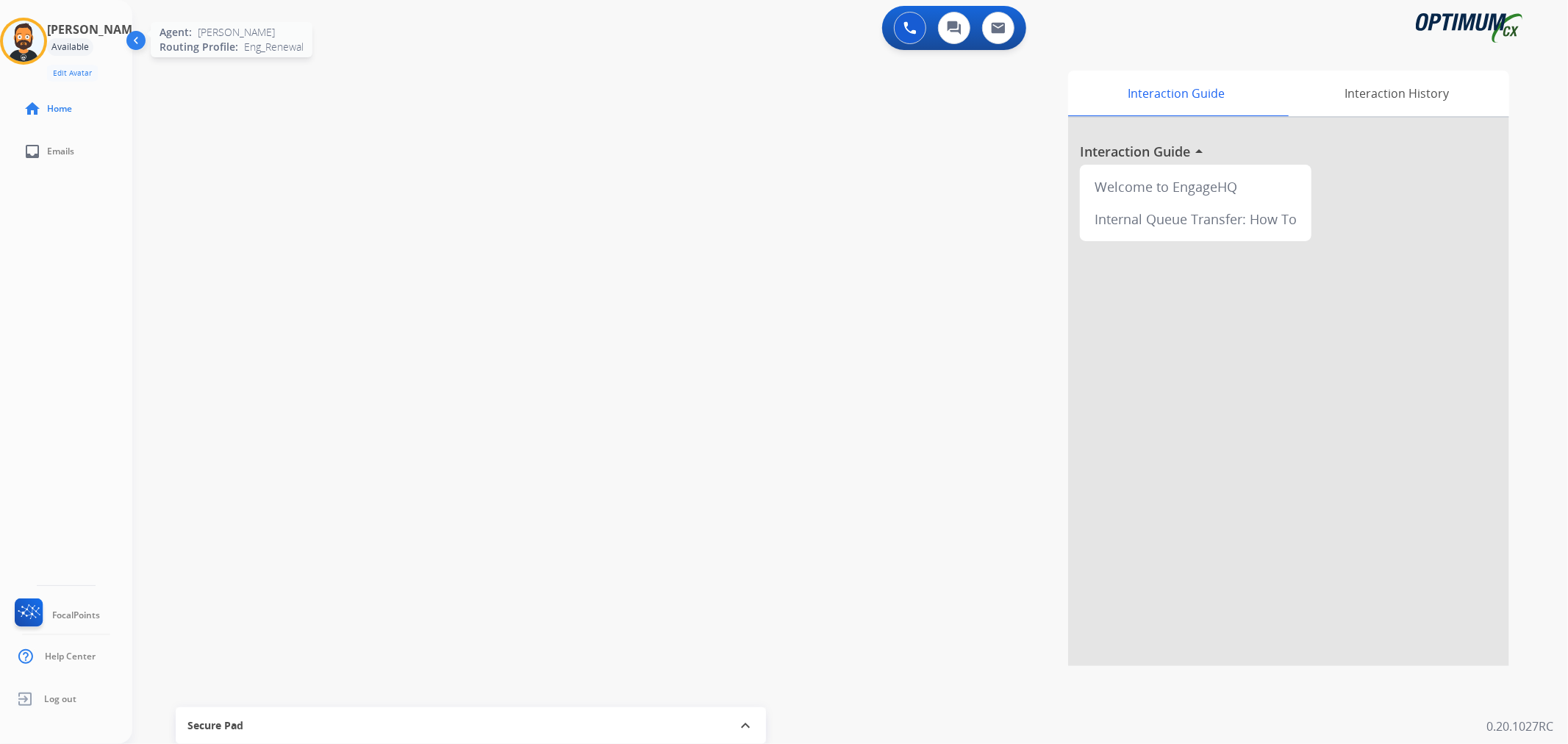
click at [40, 37] on img at bounding box center [24, 41] width 41 height 41
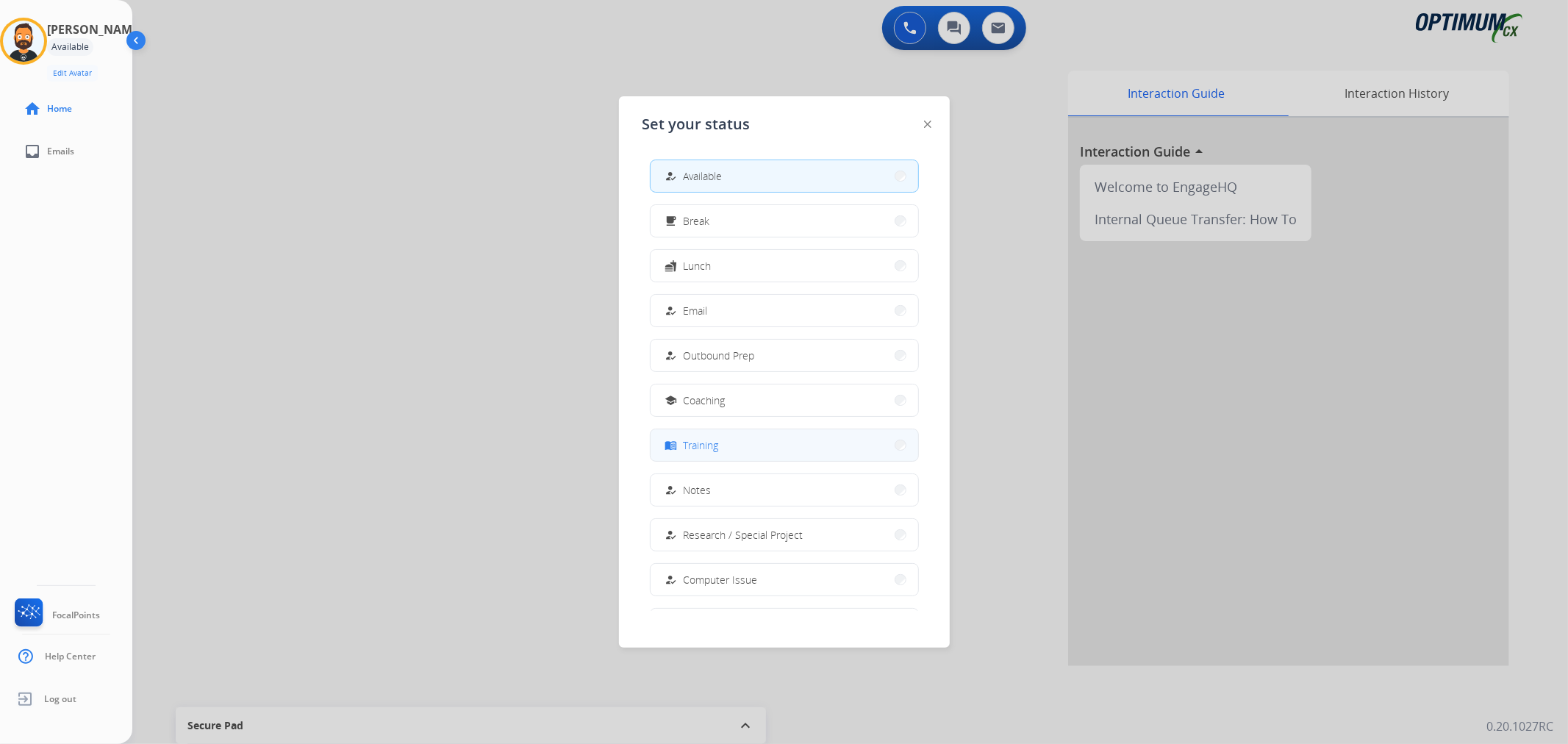
click at [731, 441] on button "menu_book Training" at bounding box center [784, 445] width 268 height 31
